Goal: Task Accomplishment & Management: Manage account settings

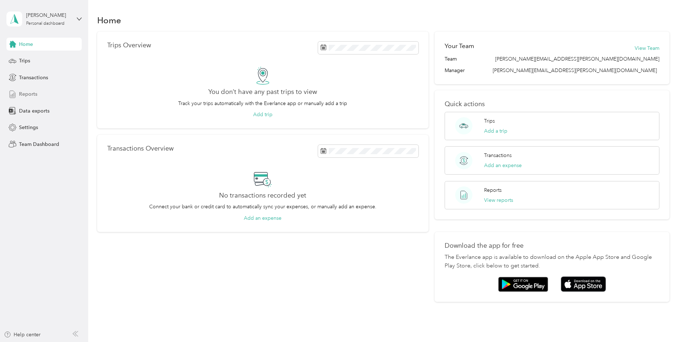
click at [20, 94] on span "Reports" at bounding box center [28, 94] width 18 height 8
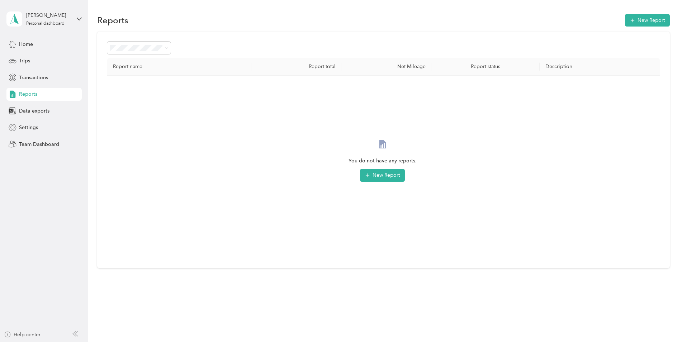
click at [21, 94] on span "Reports" at bounding box center [28, 94] width 18 height 8
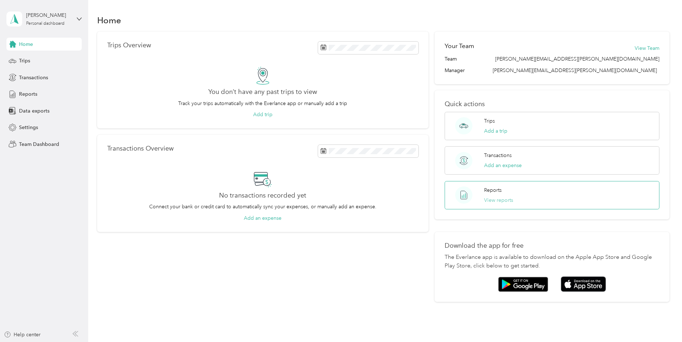
click at [491, 201] on button "View reports" at bounding box center [498, 200] width 29 height 8
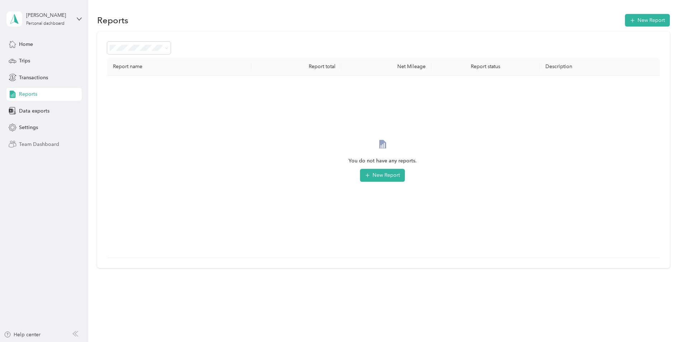
click at [35, 143] on span "Team Dashboard" at bounding box center [39, 144] width 40 height 8
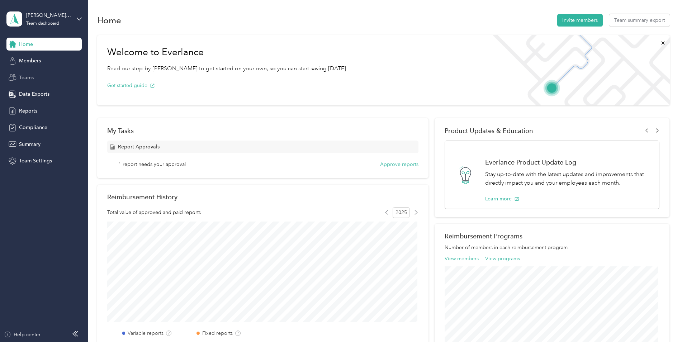
click at [24, 75] on span "Teams" at bounding box center [26, 78] width 15 height 8
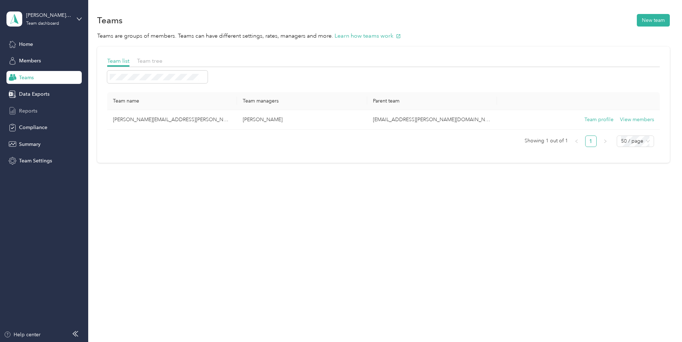
click at [27, 110] on span "Reports" at bounding box center [28, 111] width 18 height 8
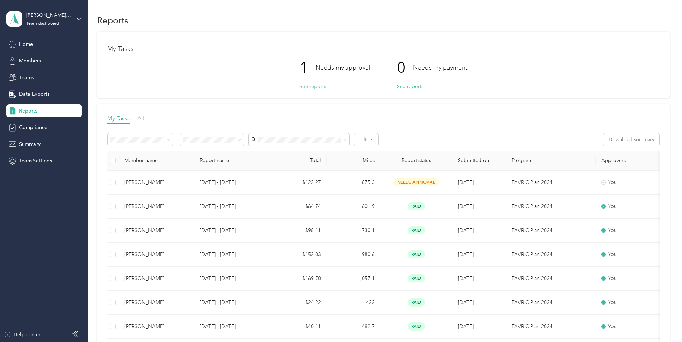
click at [311, 86] on button "See reports" at bounding box center [312, 87] width 27 height 8
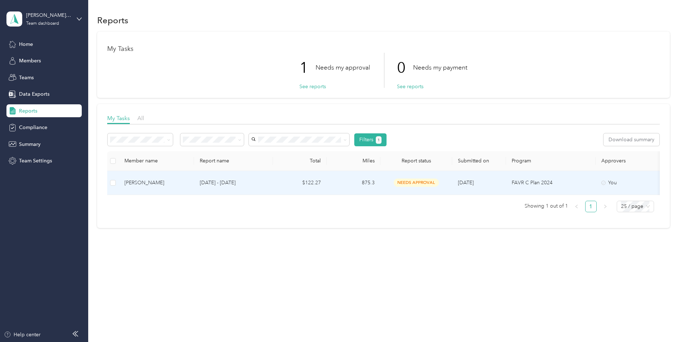
click at [213, 184] on p "[DATE] - [DATE]" at bounding box center [233, 183] width 67 height 8
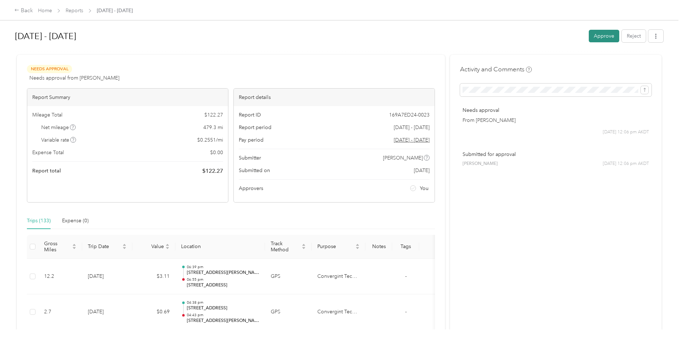
click at [599, 36] on button "Approve" at bounding box center [604, 36] width 30 height 13
